Goal: Use online tool/utility: Utilize a website feature to perform a specific function

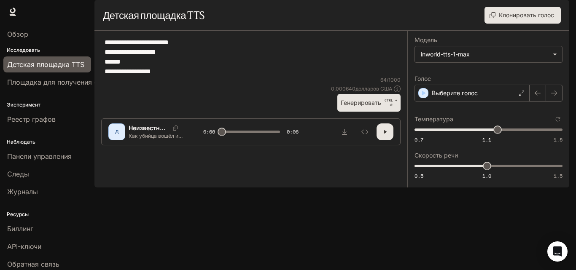
click at [349, 108] on font "Генерировать" at bounding box center [361, 102] width 41 height 11
click at [384, 111] on button "Генерировать CTRL + ⏎" at bounding box center [369, 102] width 63 height 17
click at [381, 106] on font "Генерировать" at bounding box center [361, 102] width 41 height 7
click at [378, 106] on font "Генерировать" at bounding box center [361, 102] width 41 height 7
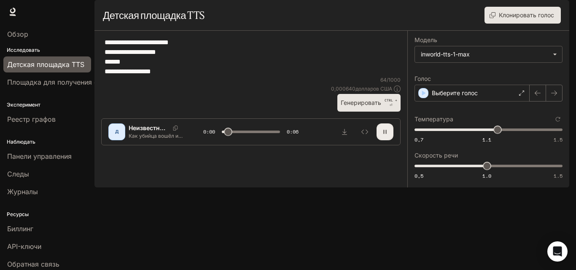
click at [389, 140] on button "button" at bounding box center [385, 132] width 17 height 17
drag, startPoint x: 491, startPoint y: 153, endPoint x: 485, endPoint y: 154, distance: 5.5
click at [485, 134] on span "1.09" at bounding box center [485, 130] width 8 height 8
click at [372, 106] on font "Генерировать" at bounding box center [361, 102] width 41 height 7
click at [345, 140] on button "Скачать аудио" at bounding box center [344, 132] width 17 height 17
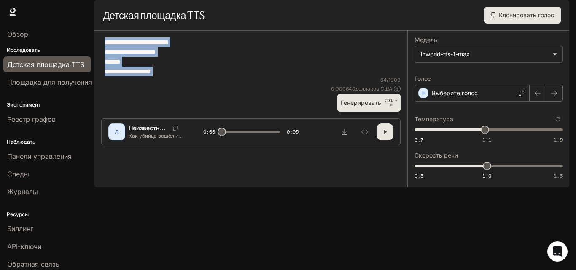
drag, startPoint x: 287, startPoint y: 100, endPoint x: 158, endPoint y: 69, distance: 133.2
click at [165, 71] on div "**********" at bounding box center [251, 57] width 300 height 39
click at [127, 76] on textarea "**********" at bounding box center [251, 57] width 293 height 39
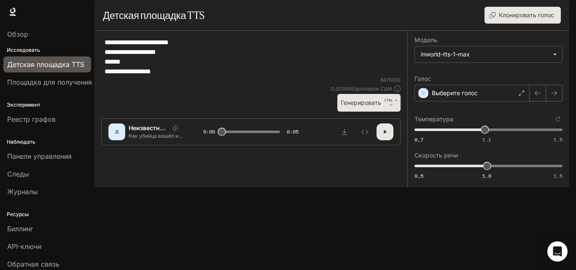
drag, startPoint x: 101, startPoint y: 62, endPoint x: 111, endPoint y: 65, distance: 10.4
click at [111, 65] on div "**********" at bounding box center [251, 57] width 300 height 39
drag, startPoint x: 105, startPoint y: 62, endPoint x: 190, endPoint y: 111, distance: 98.5
click at [190, 76] on div "**********" at bounding box center [251, 57] width 300 height 39
paste textarea "**********"
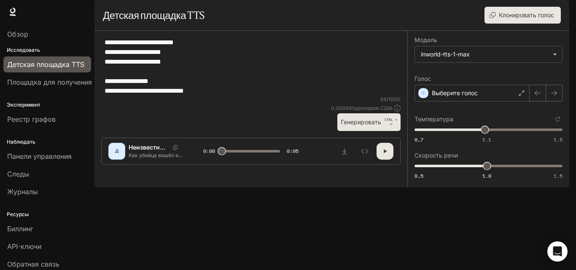
click at [112, 96] on textarea "**********" at bounding box center [251, 67] width 293 height 58
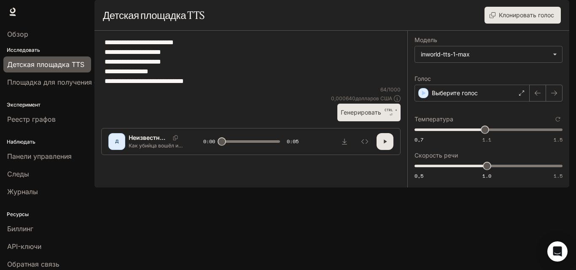
click at [385, 112] on font "CTRL +" at bounding box center [391, 110] width 13 height 4
click at [373, 116] on font "Генерировать" at bounding box center [361, 112] width 41 height 7
click at [370, 116] on font "Генерировать" at bounding box center [361, 112] width 41 height 7
click at [387, 145] on icon "button" at bounding box center [385, 141] width 7 height 7
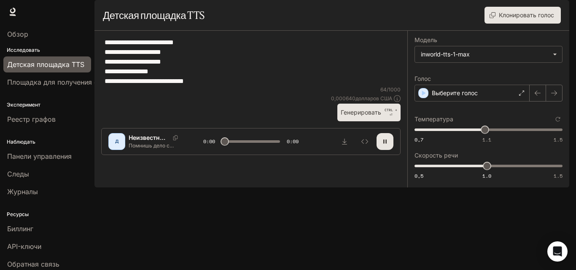
click at [252, 148] on span at bounding box center [251, 141] width 58 height 13
click at [176, 86] on textarea "**********" at bounding box center [251, 62] width 293 height 49
click at [352, 116] on font "Генерировать" at bounding box center [361, 112] width 41 height 7
click at [354, 116] on font "Генерировать" at bounding box center [361, 112] width 41 height 7
click at [384, 143] on icon "button" at bounding box center [384, 142] width 3 height 4
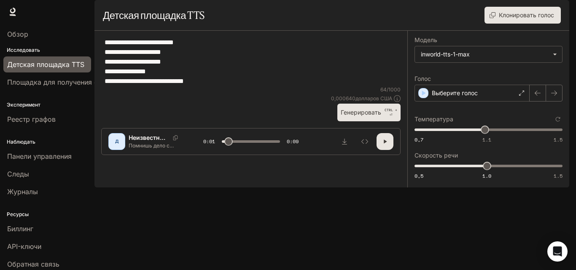
click at [364, 116] on font "Генерировать" at bounding box center [361, 112] width 41 height 7
click at [387, 150] on button "button" at bounding box center [385, 141] width 17 height 17
click at [386, 145] on icon "button" at bounding box center [385, 141] width 7 height 7
drag, startPoint x: 206, startPoint y: 242, endPoint x: 200, endPoint y: 242, distance: 6.3
click at [200, 150] on div "Д Неизвестный голос Помнишь дело с бизнесменом? На камерах никого нет, кофе всё…" at bounding box center [250, 141] width 285 height 17
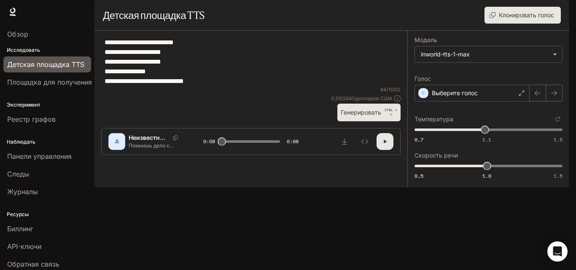
click at [376, 118] on font "Генерировать" at bounding box center [361, 112] width 41 height 11
click at [372, 118] on font "Генерировать" at bounding box center [361, 112] width 41 height 11
click at [371, 116] on font "Генерировать" at bounding box center [361, 112] width 41 height 7
click at [475, 136] on span "0,7 1.1 1.5 1.09" at bounding box center [487, 130] width 145 height 13
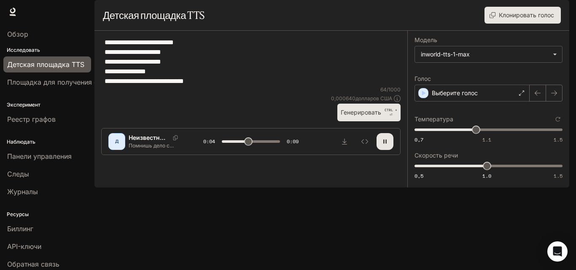
click at [351, 116] on font "Генерировать" at bounding box center [361, 112] width 41 height 7
click at [384, 145] on icon "button" at bounding box center [385, 141] width 7 height 7
click at [375, 116] on font "Генерировать" at bounding box center [361, 112] width 41 height 7
click at [389, 150] on button "button" at bounding box center [385, 141] width 17 height 17
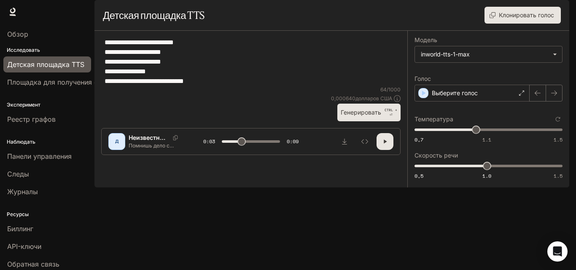
click at [383, 121] on button "Генерировать CTRL + ⏎" at bounding box center [369, 112] width 63 height 17
click at [379, 116] on font "Генерировать" at bounding box center [361, 112] width 41 height 7
click at [492, 136] on span "0,7 1.1 1.5 1.04" at bounding box center [487, 130] width 145 height 13
click at [391, 112] on font "CTRL +" at bounding box center [391, 110] width 13 height 4
click at [375, 116] on font "Генерировать" at bounding box center [361, 112] width 41 height 7
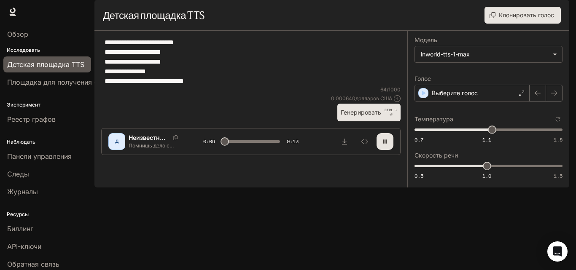
click at [388, 145] on icon "button" at bounding box center [385, 141] width 7 height 7
click at [348, 116] on font "Генерировать" at bounding box center [361, 112] width 41 height 7
click at [353, 116] on font "Генерировать" at bounding box center [361, 112] width 41 height 7
click at [382, 145] on icon "button" at bounding box center [385, 141] width 7 height 7
click at [369, 116] on font "Генерировать" at bounding box center [361, 112] width 41 height 7
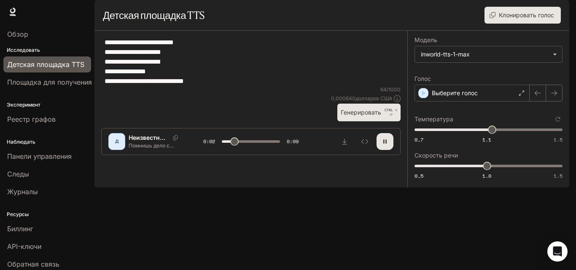
click at [373, 116] on font "Генерировать" at bounding box center [361, 112] width 41 height 7
click at [375, 116] on font "Генерировать" at bounding box center [361, 112] width 41 height 7
click at [365, 116] on font "Генерировать" at bounding box center [361, 112] width 41 height 7
click at [369, 116] on font "Генерировать" at bounding box center [361, 112] width 41 height 7
click at [372, 116] on font "Генерировать" at bounding box center [361, 112] width 41 height 7
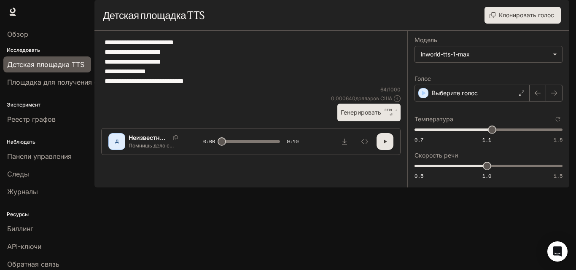
click at [362, 116] on font "Генерировать" at bounding box center [361, 112] width 41 height 7
drag, startPoint x: 484, startPoint y: 192, endPoint x: 478, endPoint y: 192, distance: 6.3
click at [477, 170] on span "0.9" at bounding box center [472, 166] width 8 height 8
click at [379, 116] on font "Генерировать" at bounding box center [361, 112] width 41 height 7
click at [370, 116] on font "Генерировать" at bounding box center [361, 112] width 41 height 7
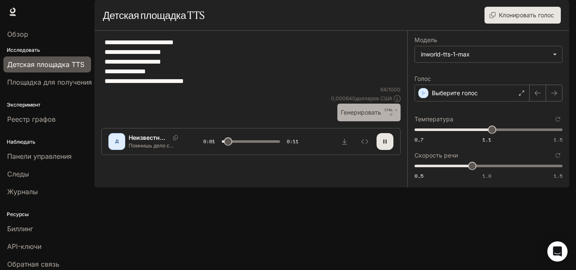
click at [368, 116] on font "Генерировать" at bounding box center [361, 112] width 41 height 7
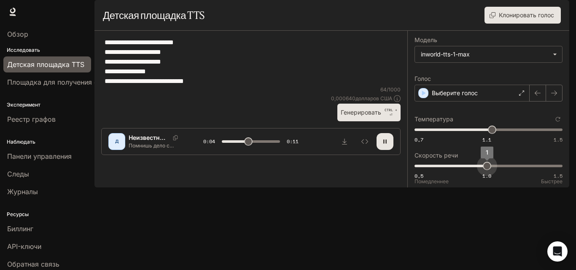
drag, startPoint x: 478, startPoint y: 185, endPoint x: 483, endPoint y: 185, distance: 5.9
click at [483, 170] on span "1" at bounding box center [487, 166] width 8 height 8
click at [355, 116] on font "Генерировать" at bounding box center [361, 112] width 41 height 7
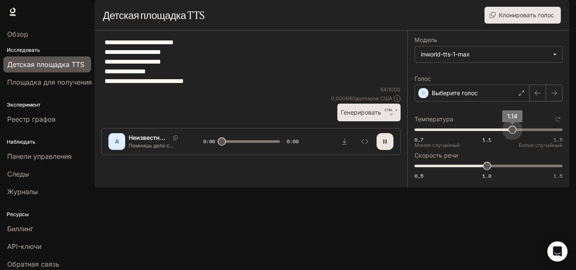
drag, startPoint x: 505, startPoint y: 153, endPoint x: 512, endPoint y: 153, distance: 7.2
click at [512, 134] on span "1.14" at bounding box center [512, 130] width 8 height 8
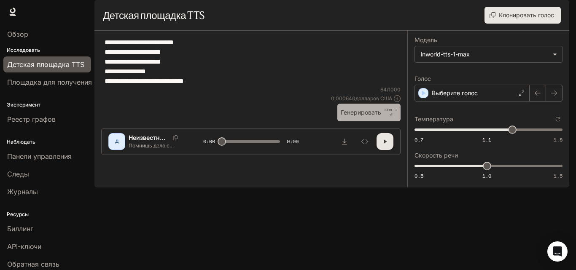
click at [354, 116] on font "Генерировать" at bounding box center [361, 112] width 41 height 7
click at [361, 116] on font "Генерировать" at bounding box center [361, 112] width 41 height 7
click at [355, 116] on font "Генерировать" at bounding box center [361, 112] width 41 height 7
click at [358, 116] on font "Генерировать" at bounding box center [361, 112] width 41 height 7
click at [356, 116] on font "Генерировать" at bounding box center [361, 112] width 41 height 7
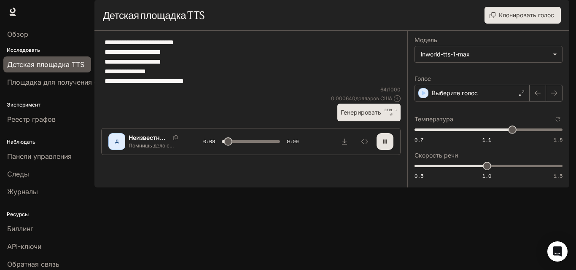
click at [356, 116] on font "Генерировать" at bounding box center [361, 112] width 41 height 7
click at [427, 136] on span "0,7 1.1 1.5 0.77" at bounding box center [487, 130] width 145 height 13
click at [364, 118] on font "Генерировать" at bounding box center [361, 112] width 41 height 11
click at [369, 116] on font "Генерировать" at bounding box center [361, 112] width 41 height 7
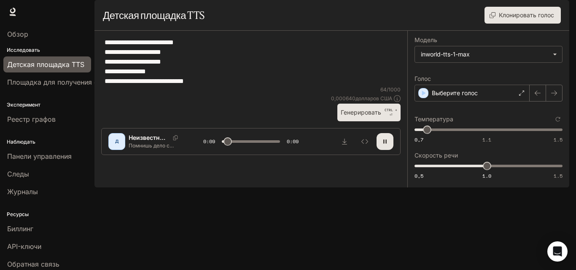
click at [387, 113] on p "CTRL +" at bounding box center [391, 110] width 13 height 5
click at [369, 121] on button "Генерировать CTRL + ⏎" at bounding box center [369, 112] width 63 height 17
click at [369, 118] on font "Генерировать" at bounding box center [361, 112] width 41 height 11
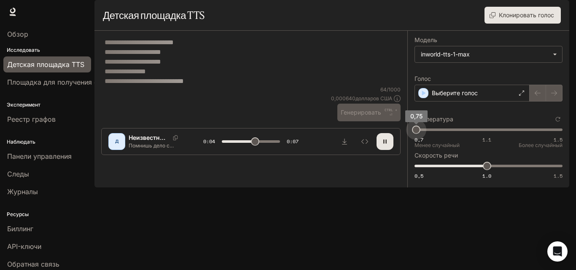
drag, startPoint x: 424, startPoint y: 150, endPoint x: 417, endPoint y: 151, distance: 7.2
click at [417, 134] on span "0,75" at bounding box center [416, 130] width 8 height 8
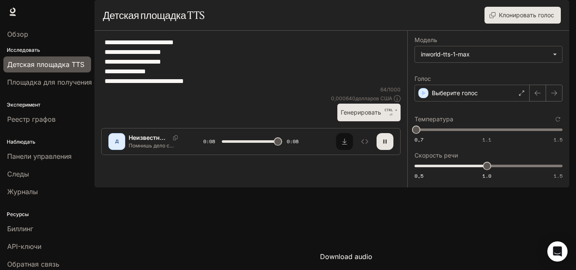
click at [347, 150] on button "Скачать аудио" at bounding box center [344, 141] width 17 height 17
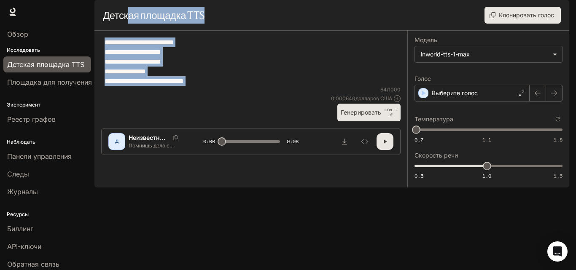
drag, startPoint x: 248, startPoint y: 119, endPoint x: 125, endPoint y: 41, distance: 146.0
click at [126, 41] on main "**********" at bounding box center [332, 94] width 475 height 188
click at [154, 76] on textarea "**********" at bounding box center [251, 62] width 293 height 49
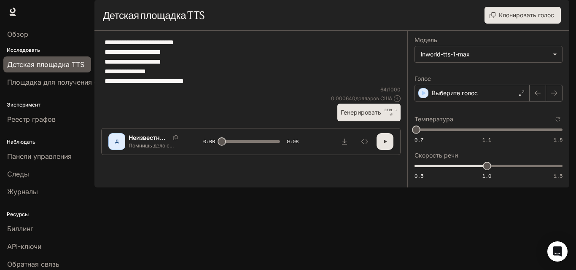
drag, startPoint x: 106, startPoint y: 65, endPoint x: 263, endPoint y: 110, distance: 163.2
click at [263, 86] on div "**********" at bounding box center [251, 62] width 300 height 49
paste textarea "**********"
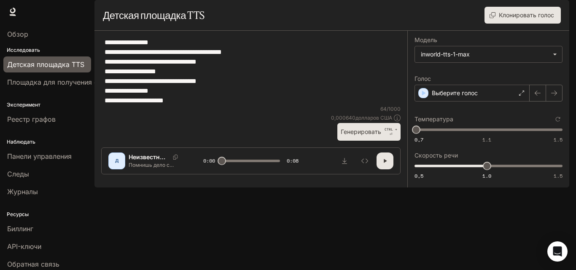
click at [367, 135] on font "Генерировать" at bounding box center [361, 131] width 41 height 7
click at [369, 135] on font "Генерировать" at bounding box center [361, 131] width 41 height 7
click at [375, 140] on button "Генерировать CTRL + ⏎" at bounding box center [369, 131] width 63 height 17
click at [354, 135] on font "Генерировать" at bounding box center [361, 131] width 41 height 7
click at [358, 135] on font "Генерировать" at bounding box center [361, 131] width 41 height 7
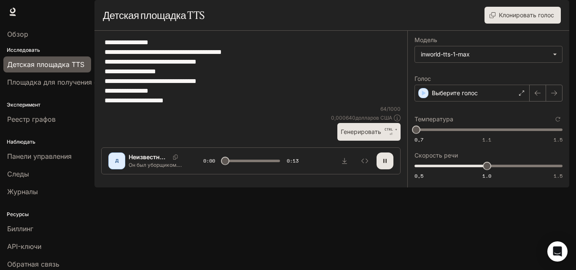
click at [358, 135] on font "Генерировать" at bounding box center [361, 131] width 41 height 7
click at [359, 135] on font "Генерировать" at bounding box center [361, 131] width 41 height 7
click at [356, 135] on font "Генерировать" at bounding box center [361, 131] width 41 height 7
click at [472, 97] on font "Выберите голос" at bounding box center [455, 92] width 46 height 7
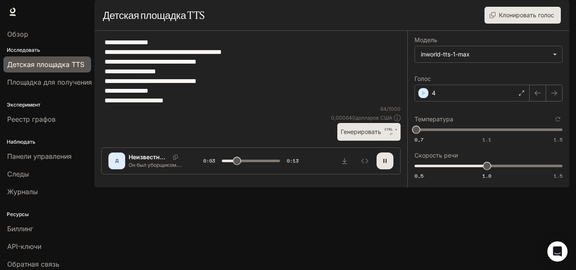
click at [352, 135] on font "Генерировать" at bounding box center [361, 131] width 41 height 7
click at [459, 102] on div "4" at bounding box center [472, 93] width 115 height 17
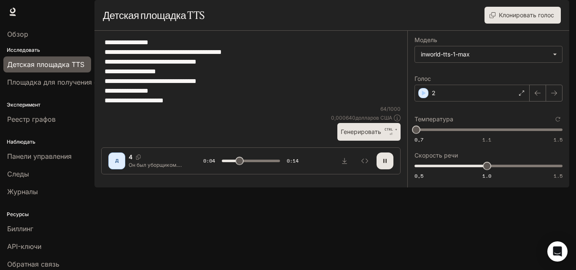
click at [374, 135] on font "Генерировать" at bounding box center [361, 131] width 41 height 7
click at [381, 170] on button "button" at bounding box center [385, 161] width 17 height 17
click at [363, 137] on font "Генерировать" at bounding box center [361, 132] width 41 height 11
drag, startPoint x: 419, startPoint y: 153, endPoint x: 428, endPoint y: 154, distance: 8.9
click at [428, 134] on span "0,77" at bounding box center [427, 130] width 8 height 8
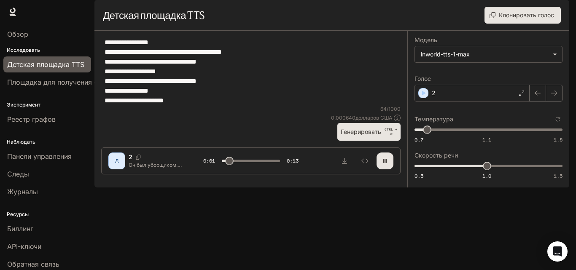
click at [380, 140] on button "Генерировать CTRL + ⏎" at bounding box center [369, 131] width 63 height 17
click at [439, 136] on span "0,7 1.1 1.5 0,77" at bounding box center [487, 130] width 145 height 13
click at [370, 140] on button "Генерировать CTRL + ⏎" at bounding box center [369, 131] width 63 height 17
click at [358, 140] on button "Генерировать CTRL + ⏎" at bounding box center [369, 131] width 63 height 17
drag, startPoint x: 105, startPoint y: 94, endPoint x: 187, endPoint y: 131, distance: 89.7
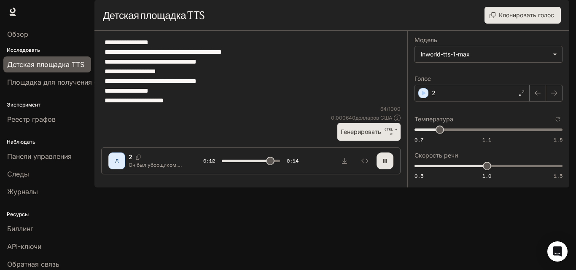
click at [187, 105] on div "**********" at bounding box center [251, 72] width 300 height 68
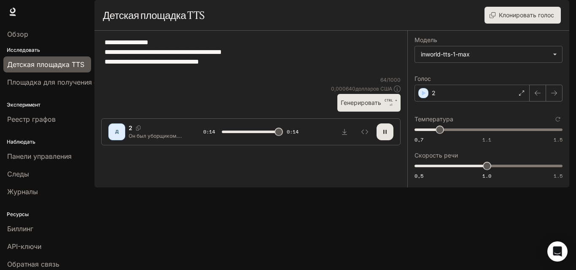
click at [354, 108] on font "Генерировать" at bounding box center [361, 102] width 41 height 11
click at [364, 106] on font "Генерировать" at bounding box center [361, 102] width 41 height 7
click at [449, 136] on span "0,7 1.1 1.5 0.89" at bounding box center [487, 130] width 145 height 13
click at [377, 108] on font "Генерировать" at bounding box center [361, 102] width 41 height 11
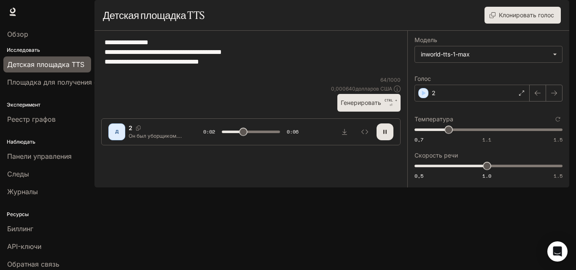
click at [362, 108] on font "Генерировать" at bounding box center [361, 102] width 41 height 11
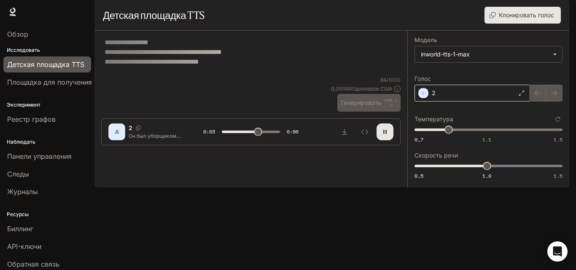
click at [474, 102] on div "2" at bounding box center [472, 93] width 115 height 17
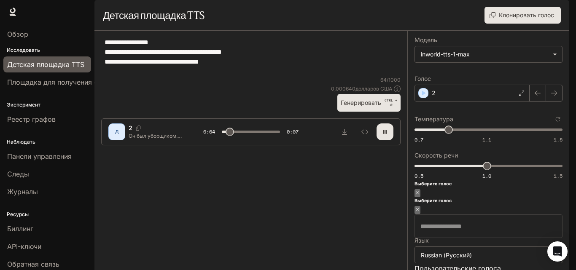
scroll to position [84, 0]
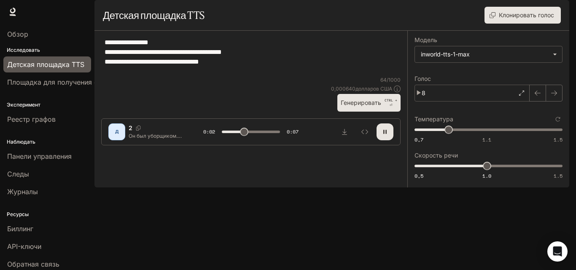
click at [381, 106] on font "Генерировать" at bounding box center [361, 102] width 41 height 7
click at [440, 102] on div "8" at bounding box center [472, 93] width 115 height 17
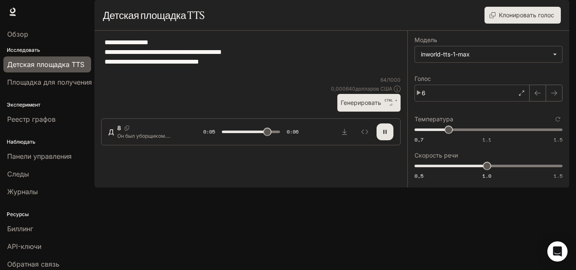
click at [359, 106] on font "Генерировать" at bounding box center [361, 102] width 41 height 7
click at [489, 102] on div "6" at bounding box center [472, 93] width 115 height 17
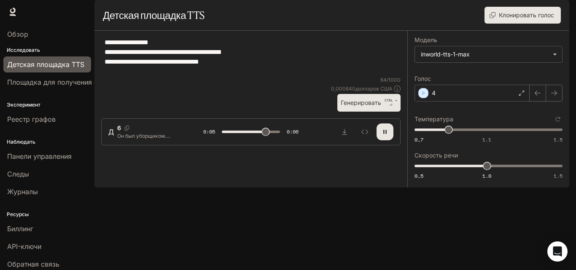
click at [375, 106] on font "Генерировать" at bounding box center [361, 102] width 41 height 7
click at [489, 102] on div "4" at bounding box center [472, 93] width 115 height 17
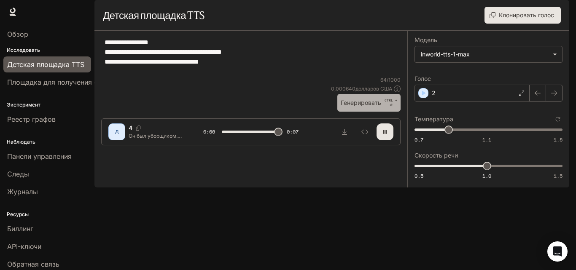
click at [373, 106] on font "Генерировать" at bounding box center [361, 102] width 41 height 7
click at [391, 140] on button "button" at bounding box center [385, 132] width 17 height 17
click at [364, 111] on button "Генерировать CTRL + ⏎" at bounding box center [369, 102] width 63 height 17
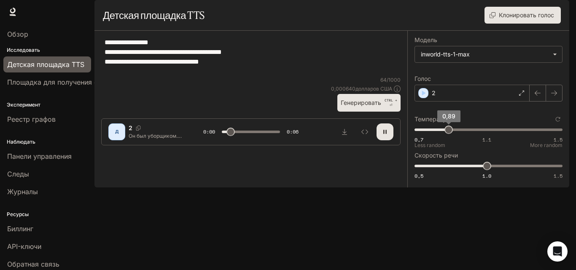
click at [460, 136] on span "0,7 1.1 1.5 0,89" at bounding box center [487, 130] width 145 height 13
click at [384, 111] on button "Генерировать CTRL + ⏎" at bounding box center [369, 102] width 63 height 17
click at [480, 136] on span "0,7 1.1 1.5 0,95" at bounding box center [487, 130] width 145 height 13
click at [386, 111] on button "Генерировать CTRL + ⏎" at bounding box center [369, 102] width 63 height 17
click at [494, 136] on span "0,7 1.1 1.5 1.06" at bounding box center [487, 130] width 145 height 13
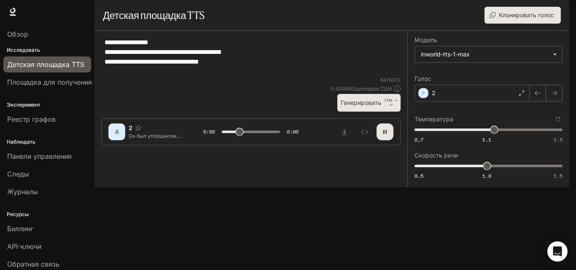
click at [371, 108] on font "Генерировать" at bounding box center [361, 102] width 41 height 11
click at [517, 136] on span "0,7 1.1 1.5 1.14" at bounding box center [487, 130] width 145 height 13
click at [346, 108] on font "Генерировать" at bounding box center [361, 102] width 41 height 11
click at [539, 136] on span "0,7 1.1 1.5 1.27" at bounding box center [487, 130] width 145 height 13
click at [369, 106] on font "Генерировать" at bounding box center [361, 102] width 41 height 7
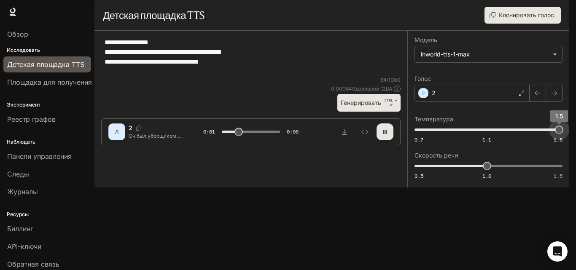
click at [576, 159] on div "Перейти к основному содержанию Время выполнения Время выполнения Документация Д…" at bounding box center [288, 135] width 576 height 270
click at [383, 111] on button "Генерировать CTRL + ⏎" at bounding box center [369, 102] width 63 height 17
click at [559, 122] on icon "Сбросить к настройкам по умолчанию" at bounding box center [558, 119] width 5 height 5
click at [364, 111] on button "Генерировать CTRL + ⏎" at bounding box center [369, 102] width 63 height 17
click at [391, 140] on button "button" at bounding box center [385, 132] width 17 height 17
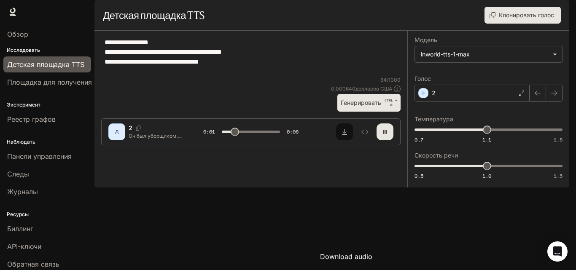
click at [343, 135] on icon "Скачать аудио" at bounding box center [344, 132] width 7 height 7
drag, startPoint x: 223, startPoint y: 85, endPoint x: 126, endPoint y: 58, distance: 100.2
click at [177, 73] on textarea "**********" at bounding box center [251, 57] width 293 height 39
drag, startPoint x: 126, startPoint y: 58, endPoint x: 99, endPoint y: 59, distance: 27.4
click at [95, 55] on main "**********" at bounding box center [332, 94] width 475 height 188
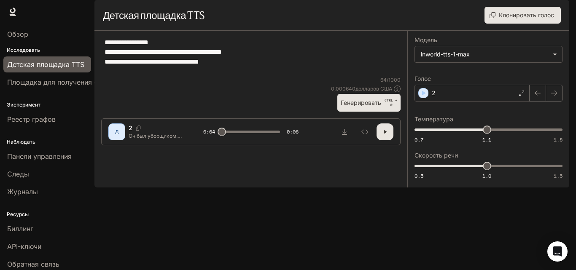
click at [107, 67] on textarea "**********" at bounding box center [251, 57] width 293 height 39
click at [106, 66] on textarea "**********" at bounding box center [251, 57] width 293 height 39
click at [105, 65] on textarea "**********" at bounding box center [251, 57] width 293 height 39
drag, startPoint x: 105, startPoint y: 66, endPoint x: 248, endPoint y: 112, distance: 150.1
click at [255, 76] on div "**********" at bounding box center [251, 57] width 300 height 39
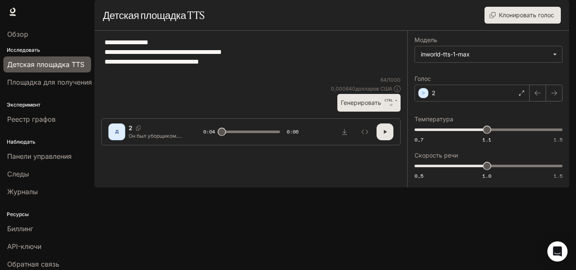
paste textarea "**********"
type textarea "**********"
click at [359, 106] on font "Генерировать" at bounding box center [361, 102] width 41 height 7
click at [364, 106] on font "Генерировать" at bounding box center [361, 102] width 41 height 7
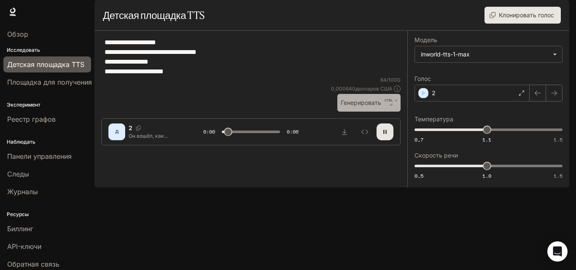
click at [364, 106] on font "Генерировать" at bounding box center [361, 102] width 41 height 7
click at [386, 140] on button "button" at bounding box center [385, 132] width 17 height 17
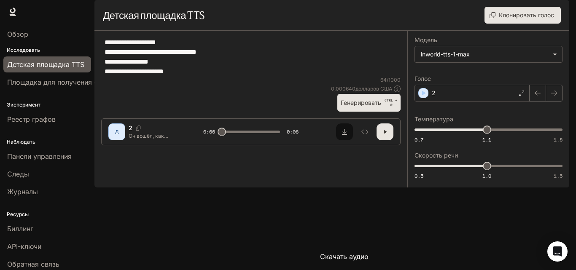
click at [348, 140] on button "Скачать аудио" at bounding box center [344, 132] width 17 height 17
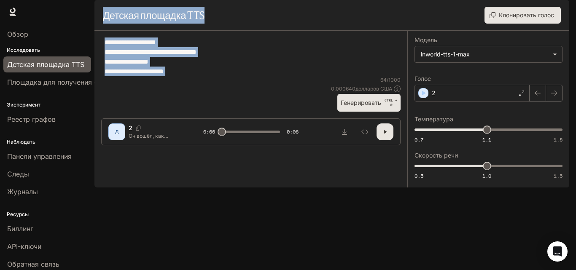
drag, startPoint x: 233, startPoint y: 109, endPoint x: 103, endPoint y: 42, distance: 147.0
click at [103, 42] on main "**********" at bounding box center [332, 94] width 475 height 188
click at [111, 65] on textarea "**********" at bounding box center [251, 57] width 293 height 39
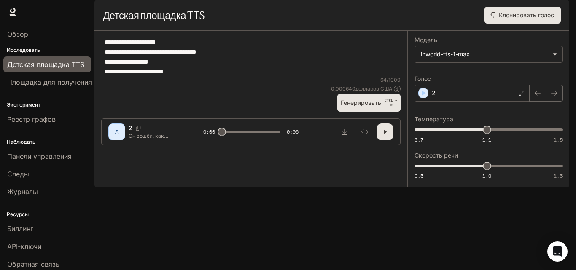
drag, startPoint x: 106, startPoint y: 65, endPoint x: 257, endPoint y: 129, distance: 164.1
click at [257, 76] on div "**********" at bounding box center [251, 57] width 300 height 39
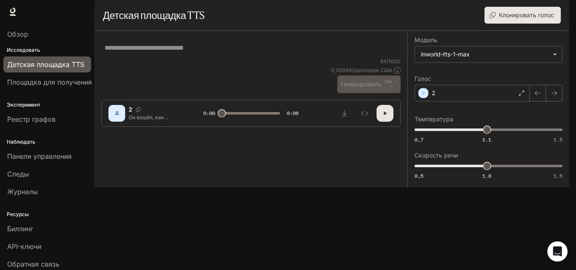
drag, startPoint x: 203, startPoint y: 82, endPoint x: 164, endPoint y: 67, distance: 41.8
paste textarea "**********"
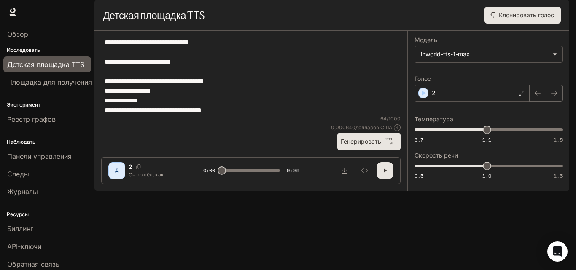
click at [117, 75] on textarea "**********" at bounding box center [251, 77] width 293 height 78
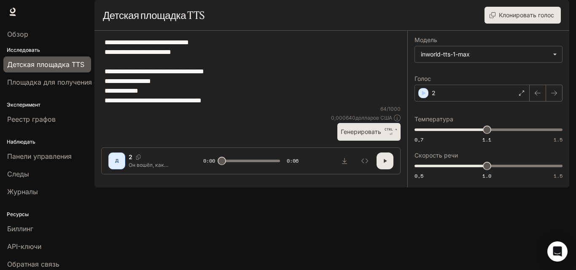
click at [111, 86] on textarea "**********" at bounding box center [251, 72] width 293 height 68
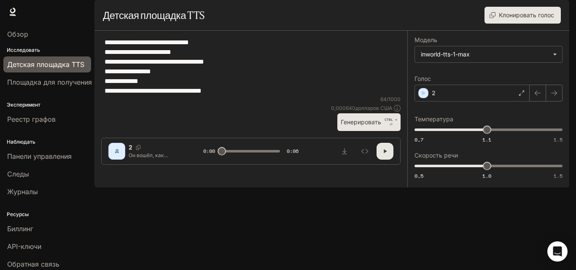
click at [384, 131] on button "Генерировать CTRL + ⏎" at bounding box center [369, 121] width 63 height 17
click at [363, 126] on font "Генерировать" at bounding box center [361, 122] width 41 height 7
click at [164, 65] on textarea "**********" at bounding box center [251, 67] width 293 height 58
click at [162, 68] on textarea "**********" at bounding box center [251, 67] width 293 height 58
click at [147, 73] on textarea "**********" at bounding box center [251, 67] width 293 height 58
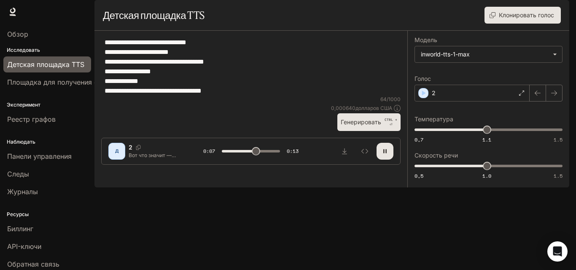
click at [364, 126] on font "Генерировать" at bounding box center [361, 122] width 41 height 7
click at [356, 126] on font "Генерировать" at bounding box center [361, 122] width 41 height 7
click at [353, 126] on font "Генерировать" at bounding box center [361, 122] width 41 height 7
drag, startPoint x: 106, startPoint y: 83, endPoint x: 251, endPoint y: 119, distance: 149.7
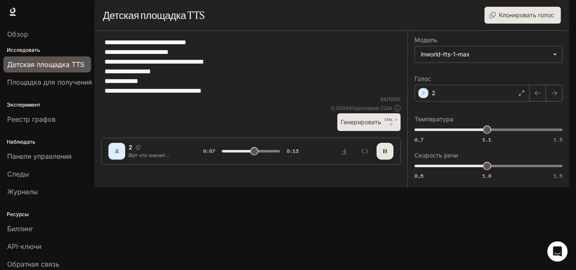
click at [251, 96] on div "**********" at bounding box center [251, 67] width 300 height 58
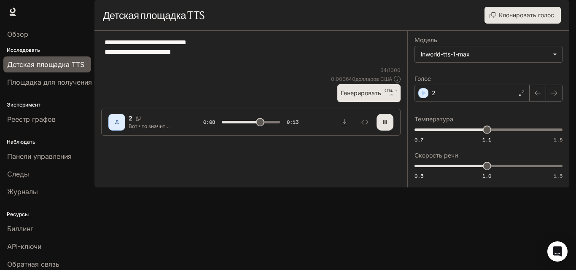
click at [349, 98] on font "Генерировать" at bounding box center [361, 93] width 41 height 11
click at [346, 102] on button "Генерировать CTRL + ⏎" at bounding box center [369, 92] width 63 height 17
click at [199, 66] on textarea "**********" at bounding box center [251, 52] width 293 height 29
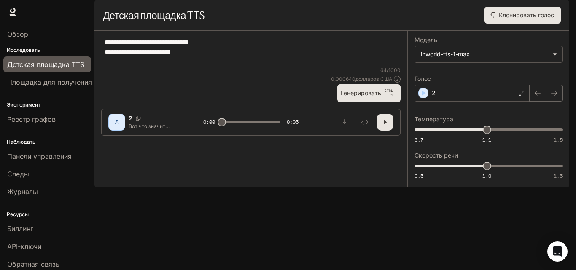
click at [203, 65] on textarea "**********" at bounding box center [251, 52] width 293 height 29
click at [209, 65] on textarea "**********" at bounding box center [251, 52] width 293 height 29
click at [215, 66] on textarea "**********" at bounding box center [251, 52] width 293 height 29
click at [360, 97] on font "Генерировать" at bounding box center [361, 92] width 41 height 7
click at [199, 64] on textarea "**********" at bounding box center [251, 52] width 293 height 29
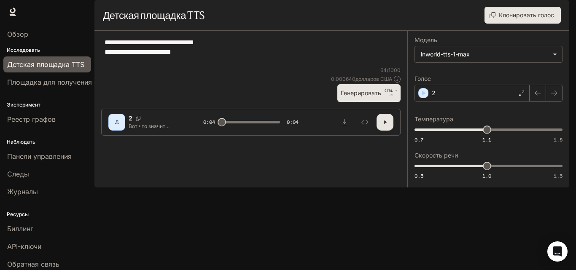
click at [205, 65] on textarea "**********" at bounding box center [251, 52] width 293 height 29
click at [209, 66] on textarea "**********" at bounding box center [251, 52] width 293 height 29
click at [214, 66] on textarea "**********" at bounding box center [251, 52] width 293 height 29
click at [366, 97] on font "Генерировать" at bounding box center [361, 92] width 41 height 7
click at [211, 67] on textarea "**********" at bounding box center [251, 52] width 293 height 29
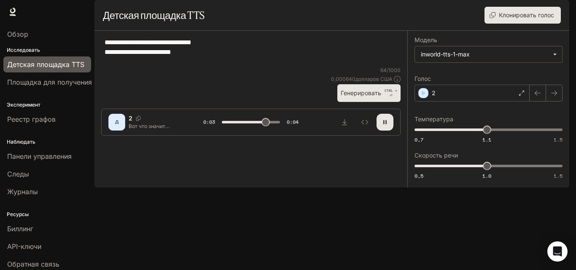
click at [343, 98] on font "Генерировать" at bounding box center [361, 93] width 41 height 11
click at [217, 67] on textarea "**********" at bounding box center [251, 52] width 293 height 29
click at [367, 97] on font "Генерировать" at bounding box center [361, 92] width 41 height 7
click at [205, 64] on textarea "**********" at bounding box center [251, 52] width 293 height 29
click at [352, 97] on font "Генерировать" at bounding box center [361, 92] width 41 height 7
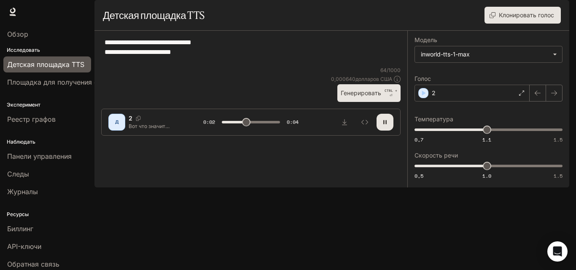
click at [220, 65] on textarea "**********" at bounding box center [251, 52] width 293 height 29
click at [217, 66] on textarea "**********" at bounding box center [251, 52] width 293 height 29
click at [351, 97] on font "Генерировать" at bounding box center [361, 92] width 41 height 7
click at [360, 97] on font "Генерировать" at bounding box center [361, 92] width 41 height 7
click at [367, 97] on font "Генерировать" at bounding box center [361, 92] width 41 height 7
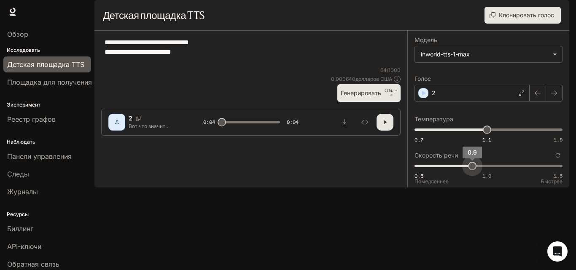
drag, startPoint x: 488, startPoint y: 193, endPoint x: 478, endPoint y: 192, distance: 10.6
click at [477, 170] on span "0.9" at bounding box center [472, 166] width 8 height 8
click at [353, 97] on font "Генерировать" at bounding box center [361, 92] width 41 height 7
click at [361, 97] on font "Генерировать" at bounding box center [361, 92] width 41 height 7
click at [364, 97] on font "Генерировать" at bounding box center [361, 92] width 41 height 7
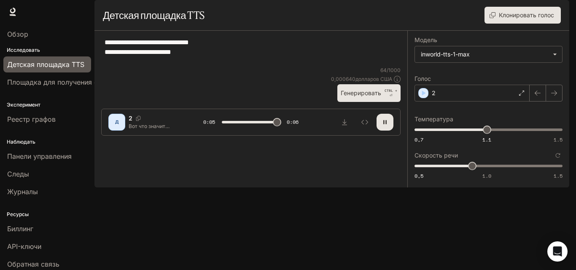
click at [365, 97] on font "Генерировать" at bounding box center [361, 92] width 41 height 7
click at [380, 131] on button "button" at bounding box center [385, 122] width 17 height 17
click at [383, 102] on button "Генерировать CTRL + ⏎" at bounding box center [369, 92] width 63 height 17
click at [381, 97] on font "Генерировать" at bounding box center [361, 92] width 41 height 7
click at [351, 102] on button "Генерировать CTRL + ⏎" at bounding box center [369, 92] width 63 height 17
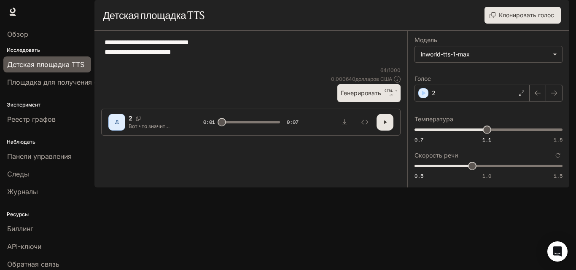
click at [380, 98] on font "Генерировать" at bounding box center [361, 93] width 41 height 11
drag, startPoint x: 478, startPoint y: 193, endPoint x: 497, endPoint y: 193, distance: 19.0
click at [497, 170] on span "1.1" at bounding box center [501, 166] width 8 height 8
click at [379, 97] on font "Генерировать" at bounding box center [361, 92] width 41 height 7
click at [380, 97] on font "Генерировать" at bounding box center [361, 92] width 41 height 7
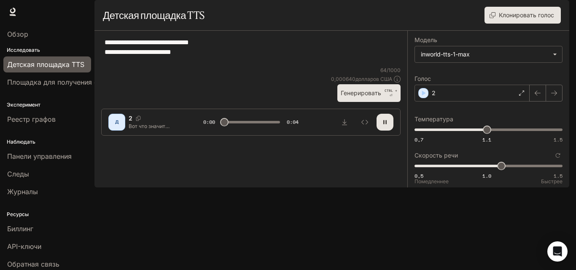
click at [487, 173] on span "0,5 1.0 1.5 1" at bounding box center [487, 166] width 145 height 13
click at [357, 98] on font "Генерировать" at bounding box center [361, 93] width 41 height 11
click at [436, 173] on span "0,5 1.0 1.5 1" at bounding box center [487, 166] width 145 height 13
click at [375, 98] on font "Генерировать" at bounding box center [361, 93] width 41 height 11
click at [443, 173] on span "0,5 1.0 1.5 0,6" at bounding box center [487, 166] width 145 height 13
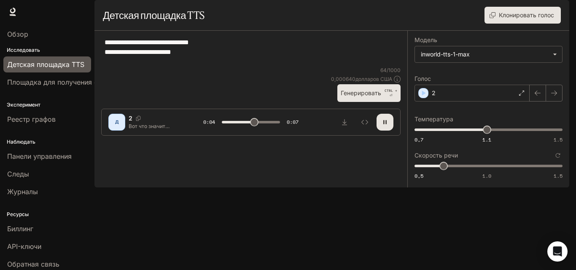
click at [377, 102] on button "Генерировать CTRL + ⏎" at bounding box center [369, 92] width 63 height 17
click at [462, 173] on span "0,5 1.0 1.5 0,7" at bounding box center [487, 166] width 145 height 13
click at [390, 137] on div at bounding box center [251, 111] width 313 height 51
click at [387, 102] on button "Генерировать CTRL + ⏎" at bounding box center [369, 92] width 63 height 17
click at [378, 131] on button "button" at bounding box center [385, 122] width 17 height 17
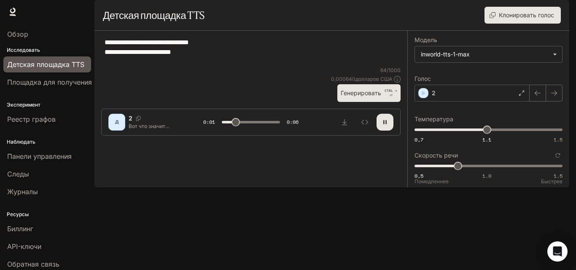
click at [488, 173] on span "0,5 1.0 1.5 0,8" at bounding box center [487, 166] width 145 height 13
click at [356, 102] on button "Генерировать CTRL + ⏎" at bounding box center [369, 92] width 63 height 17
click at [367, 97] on font "Генерировать" at bounding box center [361, 92] width 41 height 7
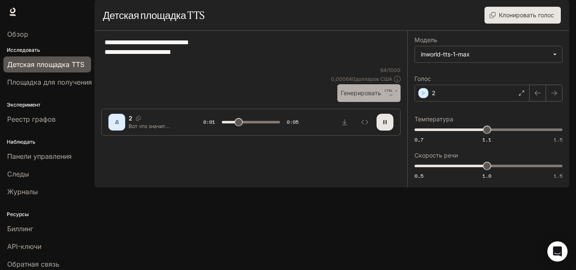
click at [367, 97] on font "Генерировать" at bounding box center [361, 92] width 41 height 7
click at [386, 126] on icon "button" at bounding box center [385, 122] width 7 height 7
click at [371, 97] on font "Генерировать" at bounding box center [361, 92] width 41 height 7
click at [368, 97] on font "Генерировать" at bounding box center [361, 92] width 41 height 7
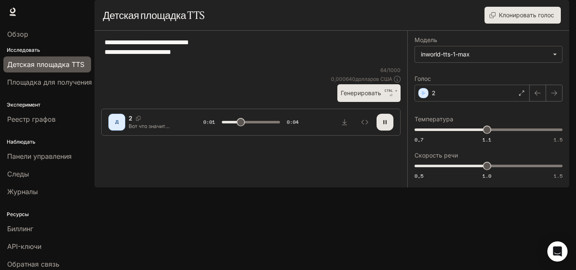
click at [375, 97] on font "Генерировать" at bounding box center [361, 92] width 41 height 7
click at [380, 131] on button "button" at bounding box center [385, 122] width 17 height 17
click at [378, 97] on font "Генерировать" at bounding box center [361, 92] width 41 height 7
click at [360, 97] on font "Генерировать" at bounding box center [361, 92] width 41 height 7
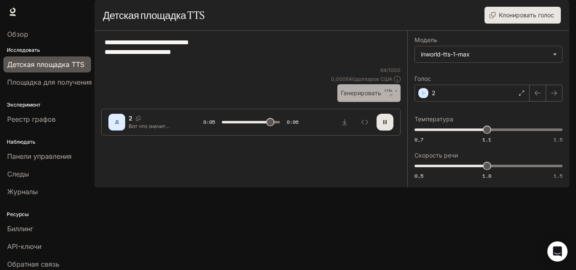
click at [358, 97] on font "Генерировать" at bounding box center [361, 92] width 41 height 7
click at [357, 97] on font "Генерировать" at bounding box center [361, 92] width 41 height 7
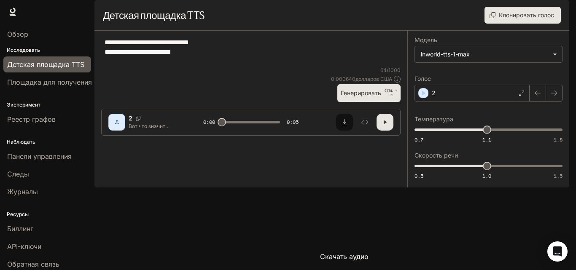
click at [345, 125] on icon "Скачать аудио" at bounding box center [344, 122] width 5 height 6
drag, startPoint x: 202, startPoint y: 73, endPoint x: 105, endPoint y: 55, distance: 98.8
click at [105, 55] on div "**********" at bounding box center [251, 87] width 313 height 112
paste textarea "**********"
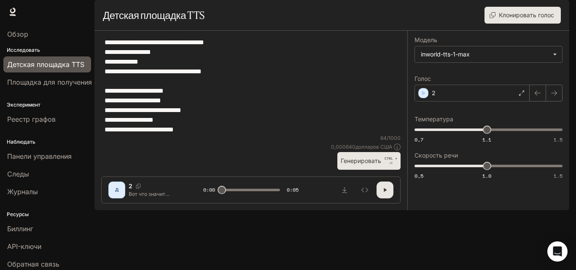
click at [370, 170] on button "Генерировать CTRL + ⏎" at bounding box center [369, 160] width 63 height 17
click at [358, 165] on font "Генерировать" at bounding box center [361, 160] width 41 height 7
drag, startPoint x: 105, startPoint y: 115, endPoint x: 216, endPoint y: 157, distance: 119.1
click at [216, 135] on textarea "**********" at bounding box center [251, 86] width 293 height 97
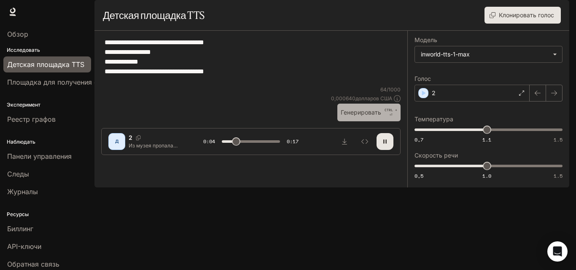
click at [373, 116] on font "Генерировать" at bounding box center [361, 112] width 41 height 7
click at [359, 116] on font "Генерировать" at bounding box center [361, 112] width 41 height 7
click at [356, 116] on font "Генерировать" at bounding box center [361, 112] width 41 height 7
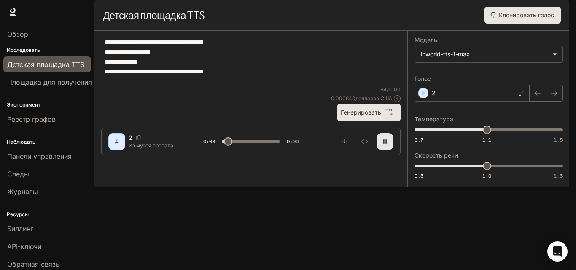
click at [356, 116] on font "Генерировать" at bounding box center [361, 112] width 41 height 7
click at [267, 148] on span at bounding box center [251, 141] width 58 height 13
click at [372, 116] on font "Генерировать" at bounding box center [361, 112] width 41 height 7
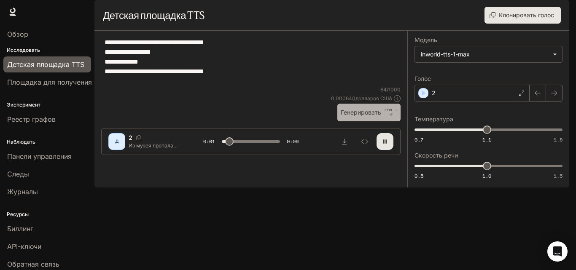
click at [362, 121] on button "Генерировать CTRL + ⏎" at bounding box center [369, 112] width 63 height 17
click at [355, 116] on font "Генерировать" at bounding box center [361, 112] width 41 height 7
click at [367, 118] on font "Генерировать" at bounding box center [361, 112] width 41 height 11
click at [340, 121] on button "Генерировать CTRL + ⏎" at bounding box center [369, 112] width 63 height 17
click at [432, 136] on span "0,7 1.1 1.5 1.1" at bounding box center [487, 130] width 145 height 13
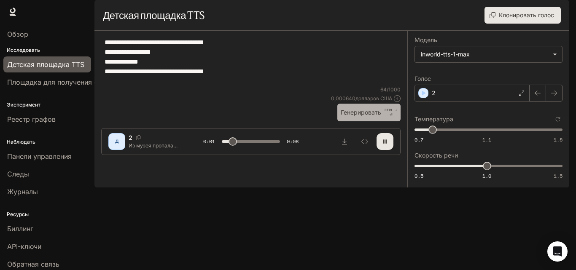
click at [371, 116] on font "Генерировать" at bounding box center [361, 112] width 41 height 7
click at [386, 145] on icon "button" at bounding box center [385, 141] width 7 height 7
click at [374, 116] on font "Генерировать" at bounding box center [361, 112] width 41 height 7
click at [384, 150] on button "button" at bounding box center [385, 141] width 17 height 17
click at [376, 118] on font "Генерировать" at bounding box center [361, 112] width 41 height 11
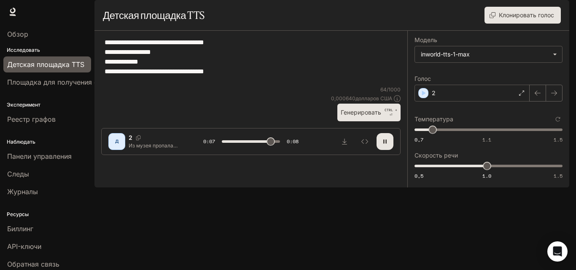
click at [373, 118] on font "Генерировать" at bounding box center [361, 112] width 41 height 11
drag, startPoint x: 137, startPoint y: 73, endPoint x: 143, endPoint y: 75, distance: 6.1
click at [143, 75] on textarea "**********" at bounding box center [251, 62] width 293 height 49
click at [140, 75] on textarea "**********" at bounding box center [251, 62] width 293 height 49
drag, startPoint x: 138, startPoint y: 75, endPoint x: 169, endPoint y: 78, distance: 31.4
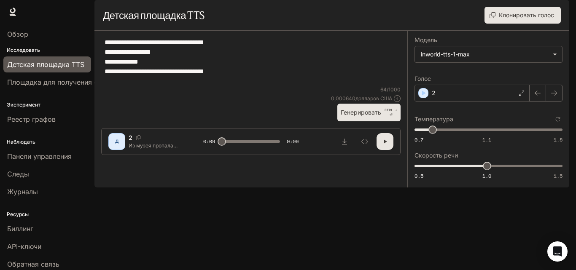
click at [169, 78] on textarea "**********" at bounding box center [251, 62] width 293 height 49
click at [354, 116] on font "Генерировать" at bounding box center [361, 112] width 41 height 7
click at [381, 116] on font "Генерировать" at bounding box center [361, 112] width 41 height 7
click at [380, 116] on font "Генерировать" at bounding box center [361, 112] width 41 height 7
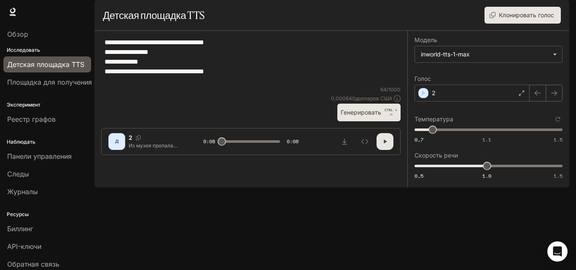
click at [365, 118] on font "Генерировать" at bounding box center [361, 112] width 41 height 11
click at [352, 116] on font "Генерировать" at bounding box center [361, 112] width 41 height 7
click at [351, 118] on font "Генерировать" at bounding box center [361, 112] width 41 height 11
click at [349, 118] on font "Генерировать" at bounding box center [361, 112] width 41 height 11
click at [349, 121] on button "Генерировать CTRL + ⏎" at bounding box center [369, 112] width 63 height 17
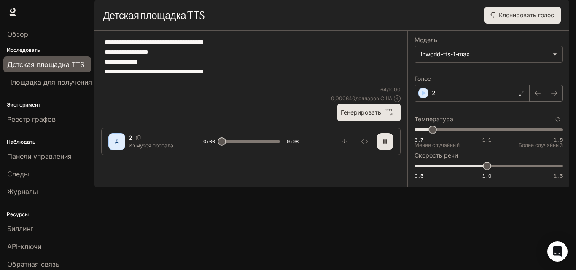
click at [455, 136] on span "0,7 1.1 1.5 0,8" at bounding box center [487, 130] width 145 height 13
click at [387, 112] on font "CTRL +" at bounding box center [391, 110] width 13 height 4
click at [390, 150] on button "button" at bounding box center [385, 141] width 17 height 17
click at [381, 116] on font "Генерировать" at bounding box center [361, 112] width 41 height 7
click at [363, 116] on font "Генерировать" at bounding box center [361, 112] width 41 height 7
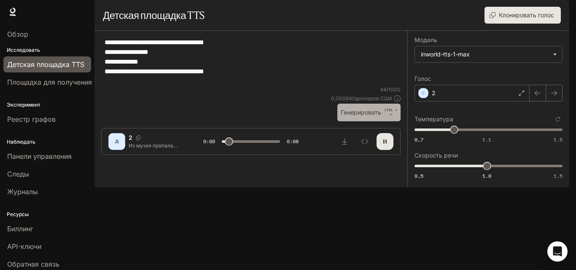
click at [363, 116] on font "Генерировать" at bounding box center [361, 112] width 41 height 7
click at [380, 150] on button "button" at bounding box center [385, 141] width 17 height 17
click at [374, 118] on font "Генерировать" at bounding box center [361, 112] width 41 height 11
click at [372, 116] on font "Генерировать" at bounding box center [361, 112] width 41 height 7
click at [470, 136] on span "0,7 1.1 1.5 0,92" at bounding box center [487, 130] width 145 height 13
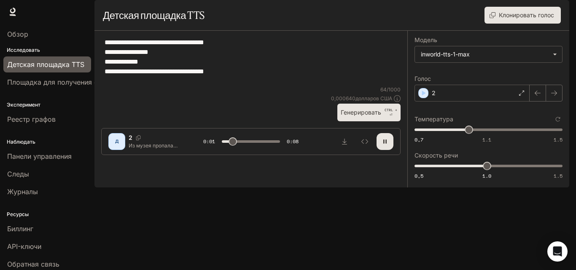
click at [362, 116] on font "Генерировать" at bounding box center [361, 112] width 41 height 7
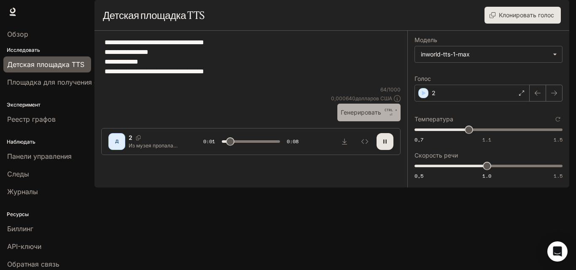
click at [362, 116] on font "Генерировать" at bounding box center [361, 112] width 41 height 7
click at [483, 136] on span "0,7 1.1 1.5 1" at bounding box center [487, 130] width 145 height 13
click at [379, 116] on font "Генерировать" at bounding box center [361, 112] width 41 height 7
click at [366, 116] on font "Генерировать" at bounding box center [361, 112] width 41 height 7
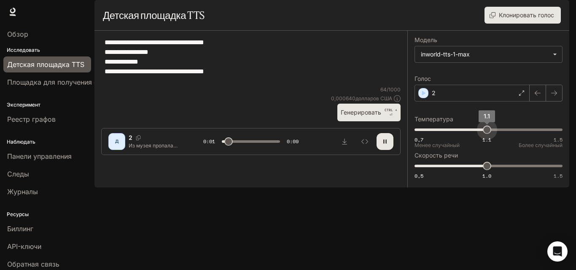
click at [486, 134] on span "1.1" at bounding box center [487, 130] width 8 height 8
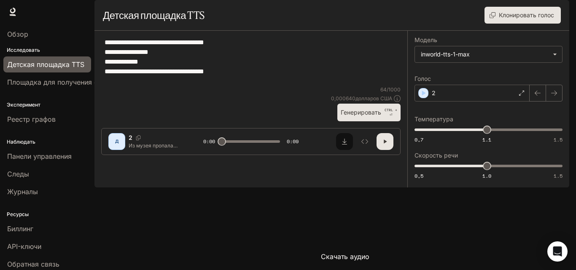
click at [344, 145] on icon "Скачать аудио" at bounding box center [344, 141] width 7 height 7
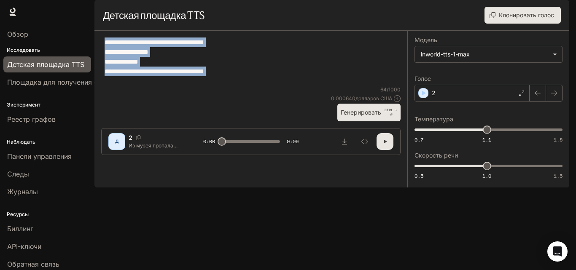
drag, startPoint x: 262, startPoint y: 118, endPoint x: 121, endPoint y: 66, distance: 150.4
click at [121, 66] on div "**********" at bounding box center [251, 62] width 300 height 49
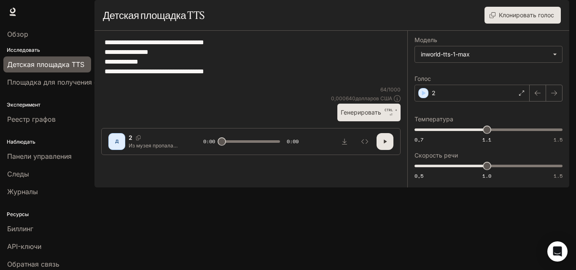
drag, startPoint x: 103, startPoint y: 61, endPoint x: 172, endPoint y: 81, distance: 71.3
click at [171, 81] on div "**********" at bounding box center [251, 62] width 300 height 49
drag, startPoint x: 105, startPoint y: 65, endPoint x: 242, endPoint y: 100, distance: 140.9
click at [242, 86] on textarea "**********" at bounding box center [251, 62] width 293 height 49
paste textarea "**********"
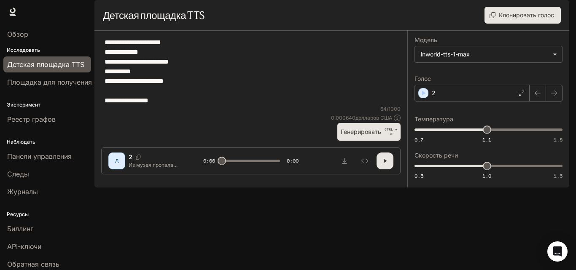
click at [365, 135] on font "Генерировать" at bounding box center [361, 131] width 41 height 7
click at [353, 135] on font "Генерировать" at bounding box center [361, 131] width 41 height 7
click at [351, 135] on font "Генерировать" at bounding box center [361, 131] width 41 height 7
click at [343, 170] on button "Скачать аудио" at bounding box center [344, 161] width 17 height 17
drag, startPoint x: 106, startPoint y: 64, endPoint x: 234, endPoint y: 167, distance: 164.4
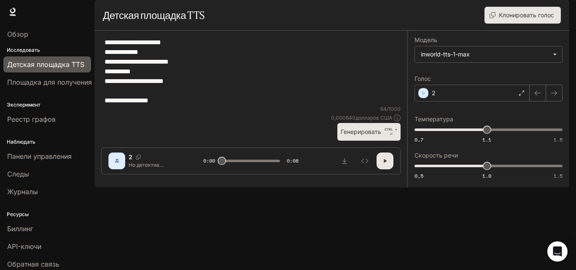
click at [234, 105] on div "**********" at bounding box center [251, 72] width 300 height 68
paste textarea "*"
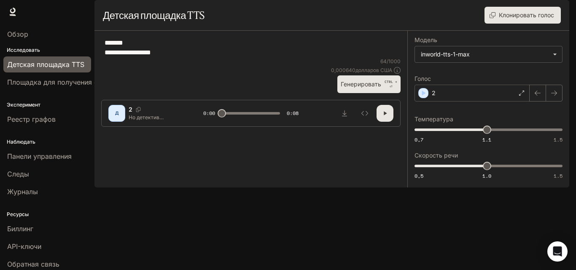
click at [378, 93] on button "Генерировать CTRL + ⏎" at bounding box center [369, 84] width 63 height 17
click at [345, 116] on icon "Скачать аудио" at bounding box center [344, 114] width 5 height 6
drag, startPoint x: 105, startPoint y: 65, endPoint x: 261, endPoint y: 100, distance: 159.9
click at [264, 58] on div "**********" at bounding box center [251, 48] width 300 height 20
drag, startPoint x: 204, startPoint y: 91, endPoint x: 108, endPoint y: 70, distance: 98.0
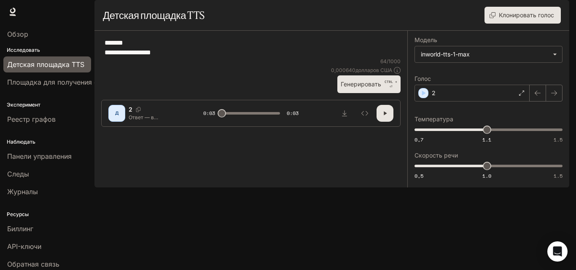
click at [108, 57] on textarea "**********" at bounding box center [251, 47] width 293 height 19
drag, startPoint x: 104, startPoint y: 69, endPoint x: 162, endPoint y: 75, distance: 58.6
click at [162, 58] on div "**********" at bounding box center [251, 48] width 300 height 20
click at [107, 58] on div "**********" at bounding box center [251, 48] width 300 height 20
drag, startPoint x: 105, startPoint y: 65, endPoint x: 189, endPoint y: 84, distance: 86.0
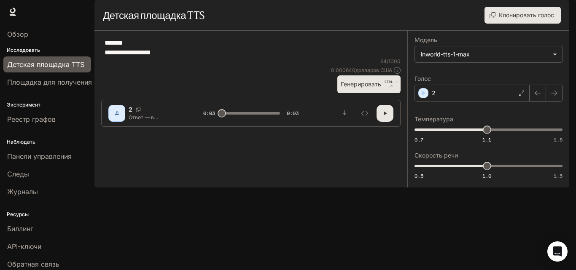
click at [191, 58] on div "**********" at bounding box center [251, 48] width 300 height 20
paste textarea "**********"
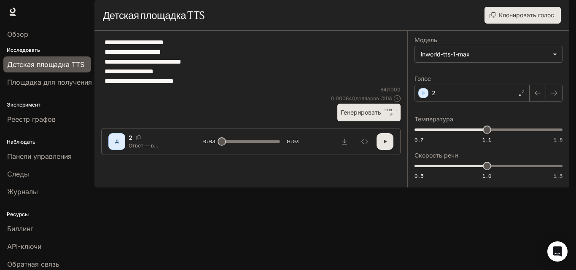
type textarea "**********"
click at [383, 121] on button "Генерировать CTRL + ⏎" at bounding box center [369, 112] width 63 height 17
click at [368, 121] on button "Генерировать CTRL + ⏎" at bounding box center [369, 112] width 63 height 17
click at [367, 116] on font "Генерировать" at bounding box center [361, 112] width 41 height 7
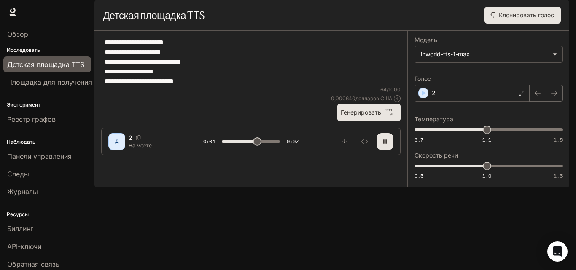
click at [367, 116] on font "Генерировать" at bounding box center [361, 112] width 41 height 7
click at [343, 145] on icon "Скачать аудио" at bounding box center [344, 141] width 7 height 7
